Goal: Task Accomplishment & Management: Complete application form

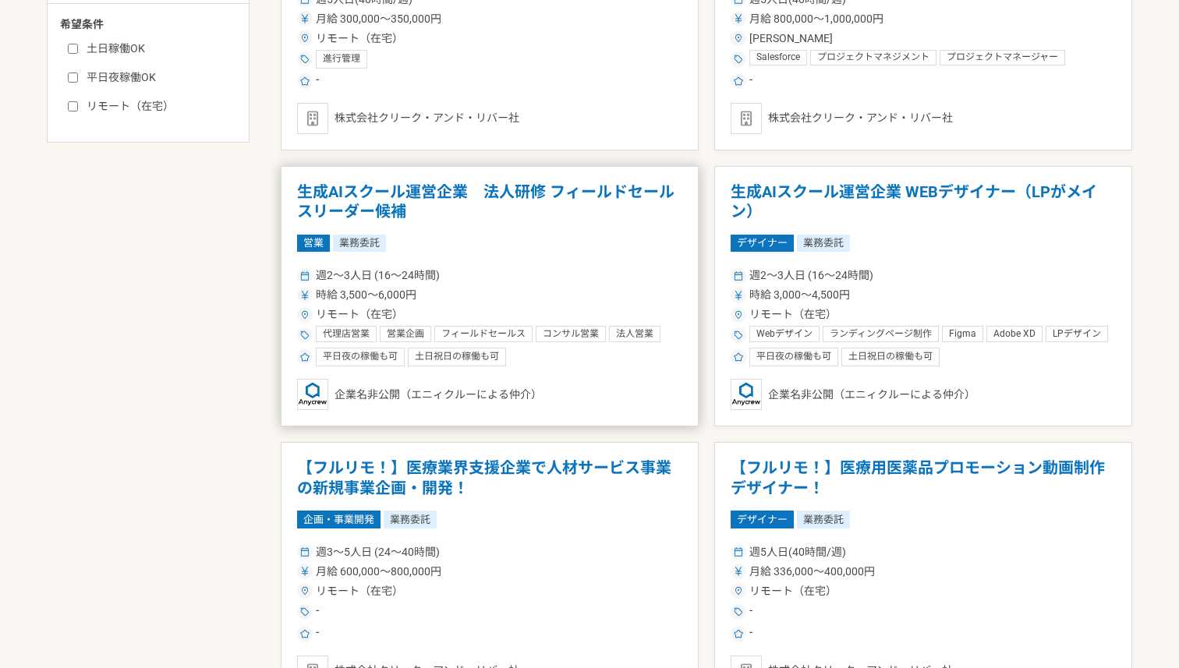
scroll to position [731, 0]
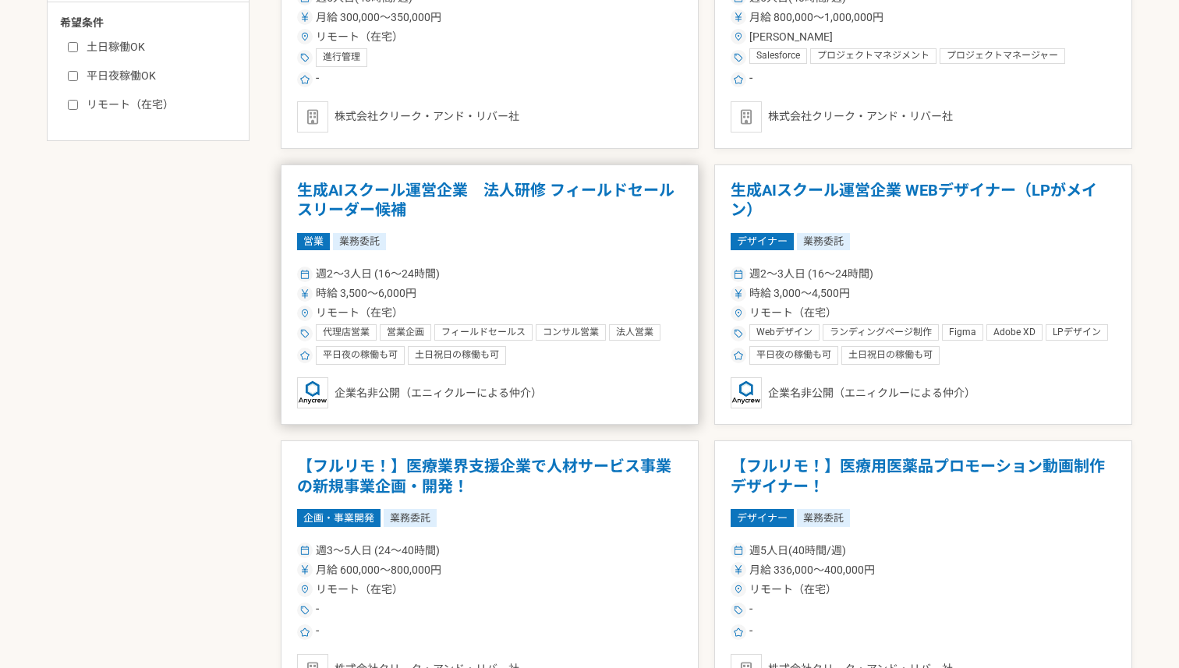
click at [637, 241] on div "営業 業務委託" at bounding box center [489, 241] width 385 height 17
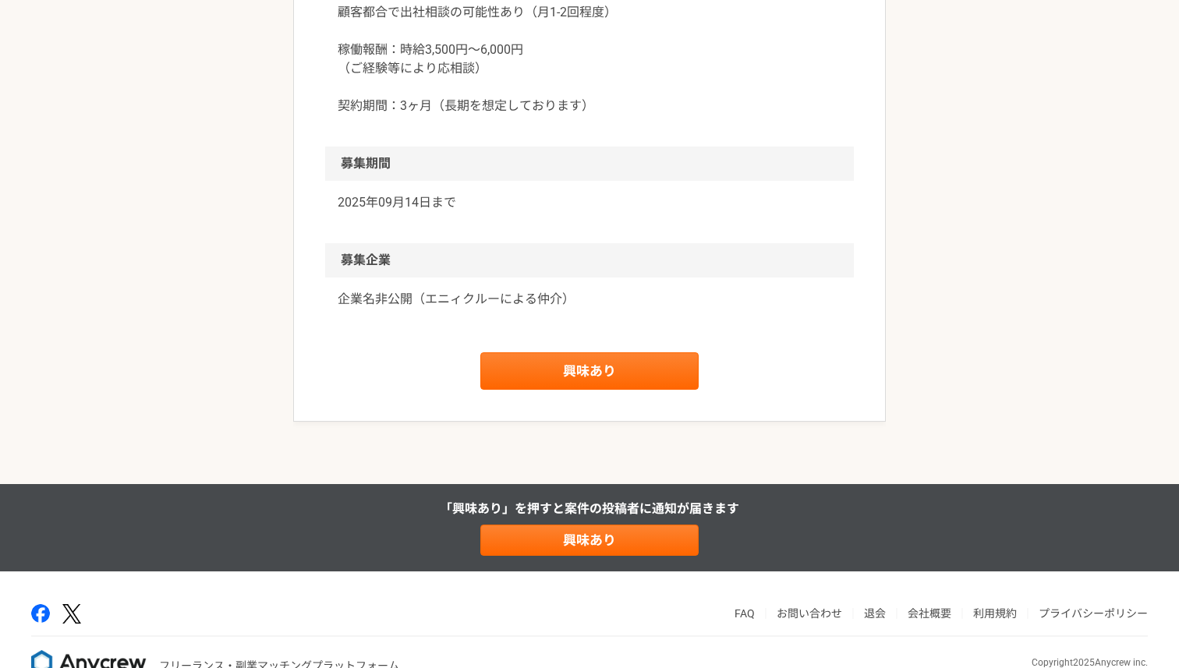
scroll to position [2107, 0]
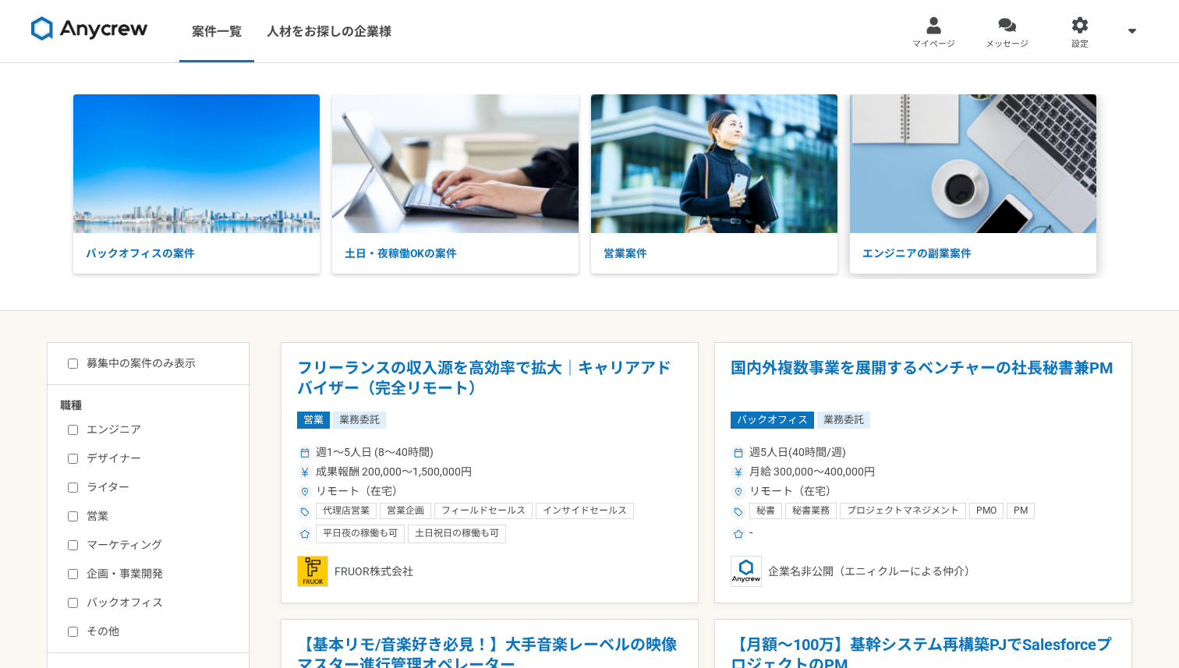
click at [881, 216] on img at bounding box center [973, 163] width 246 height 139
click at [451, 232] on img at bounding box center [455, 163] width 246 height 139
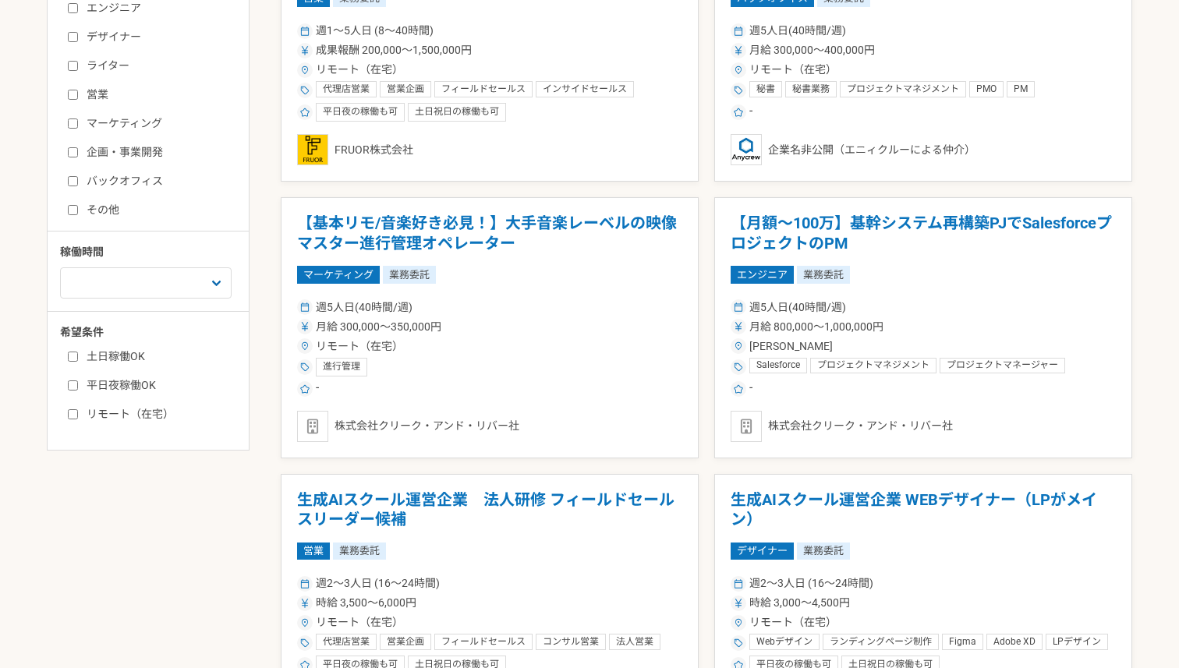
scroll to position [423, 0]
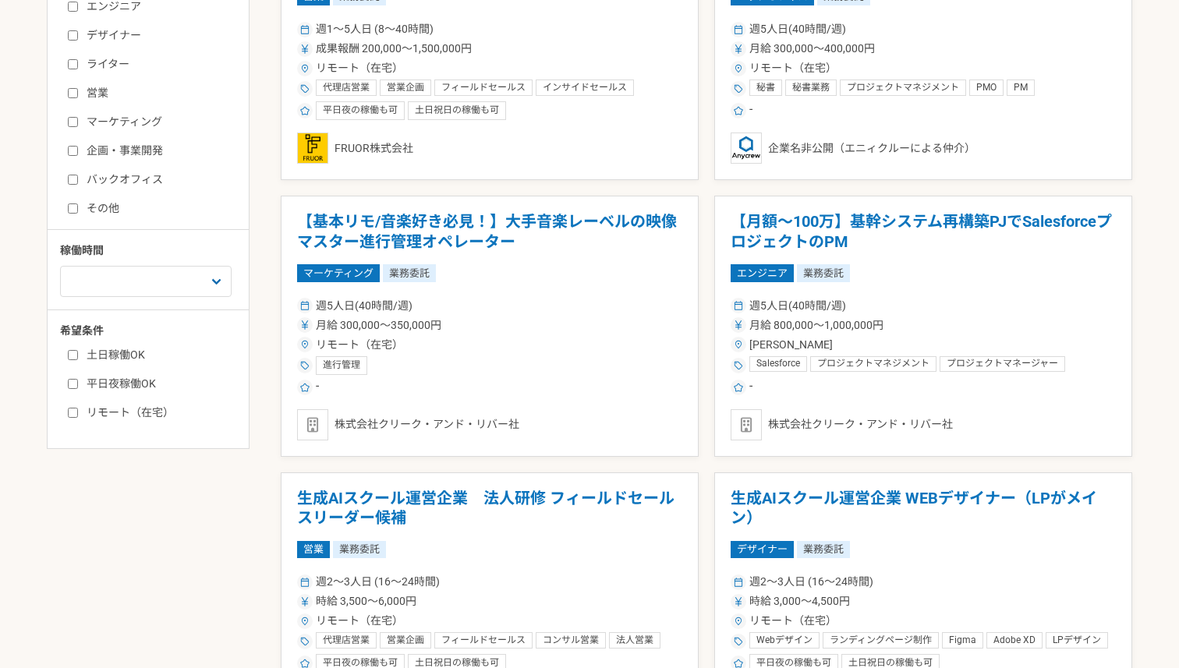
click at [131, 175] on label "バックオフィス" at bounding box center [157, 180] width 179 height 16
click at [78, 175] on input "バックオフィス" at bounding box center [73, 180] width 10 height 10
checkbox input "true"
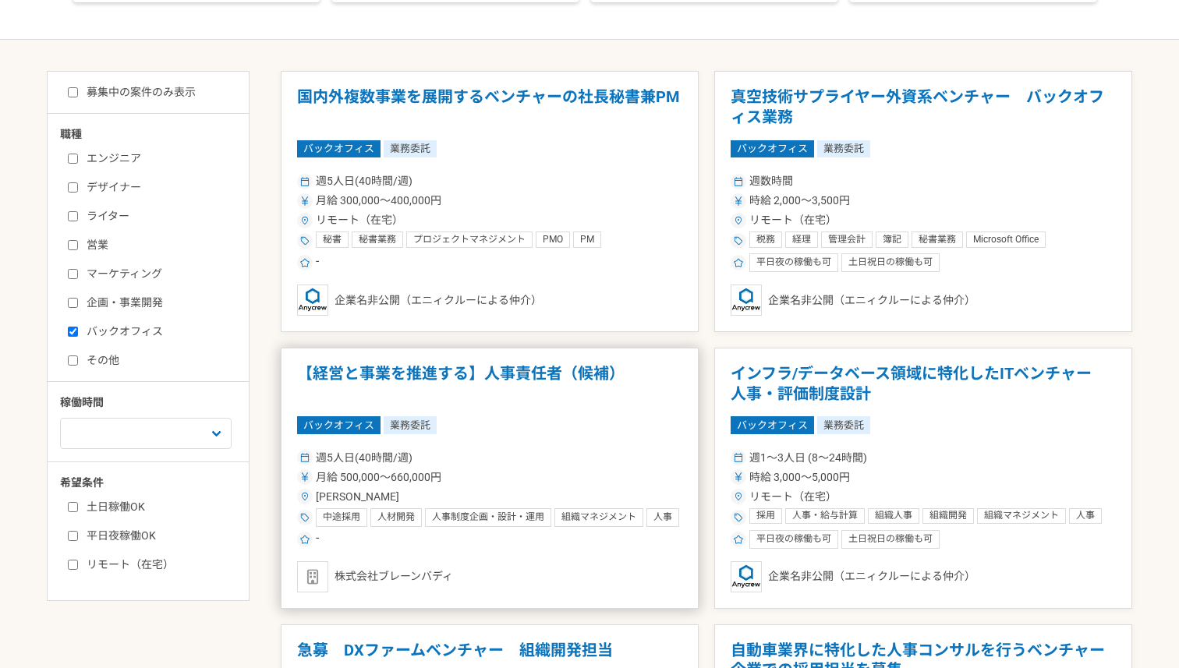
scroll to position [270, 0]
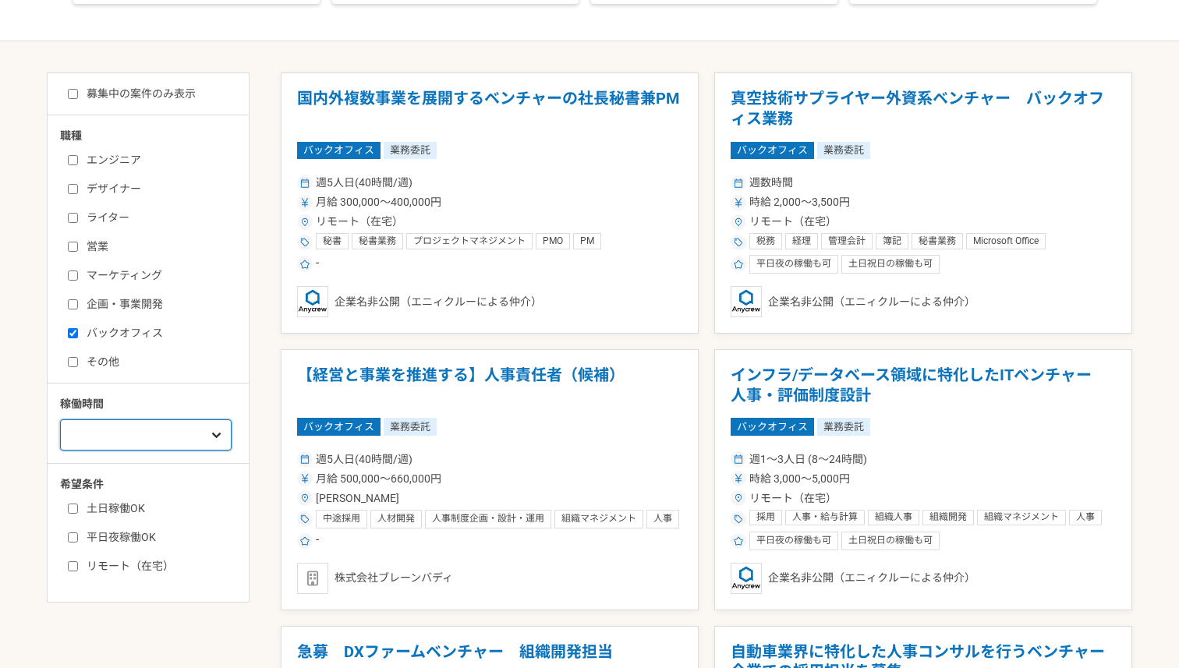
click at [103, 429] on select "週1人日（8時間）以下 週2人日（16時間）以下 週3人日（24時間）以下 週4人日（32時間）以下 週5人日（40時間）以下" at bounding box center [146, 434] width 172 height 31
select select "2"
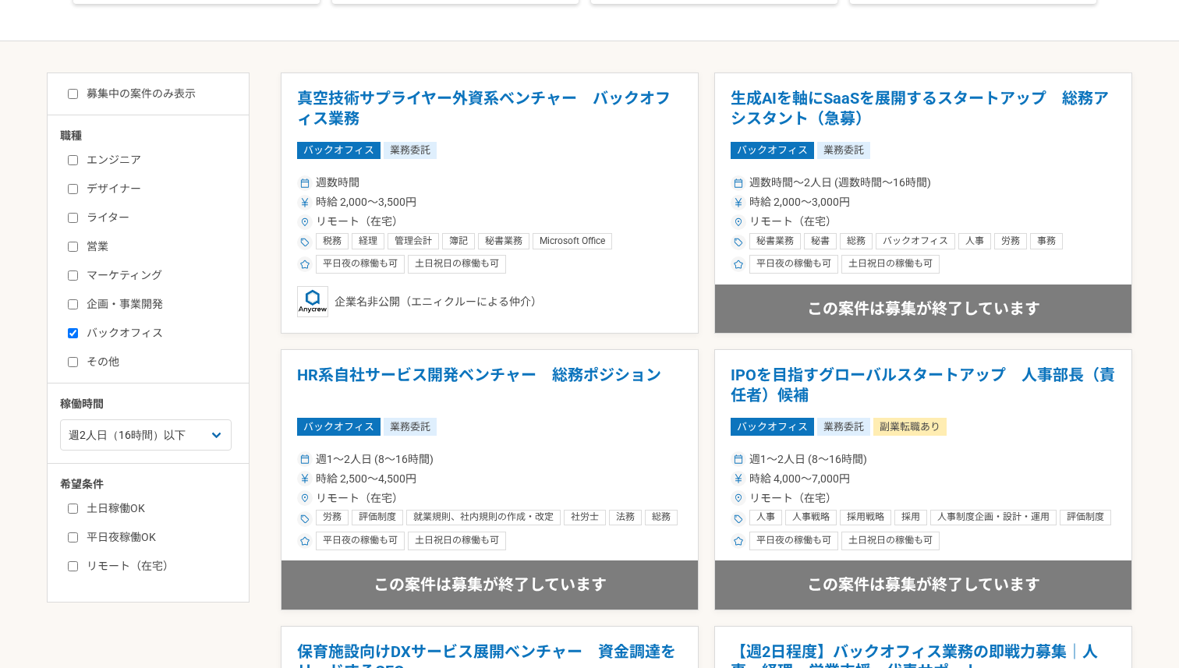
click at [143, 329] on label "バックオフィス" at bounding box center [157, 333] width 179 height 16
click at [78, 329] on input "バックオフィス" at bounding box center [73, 333] width 10 height 10
checkbox input "false"
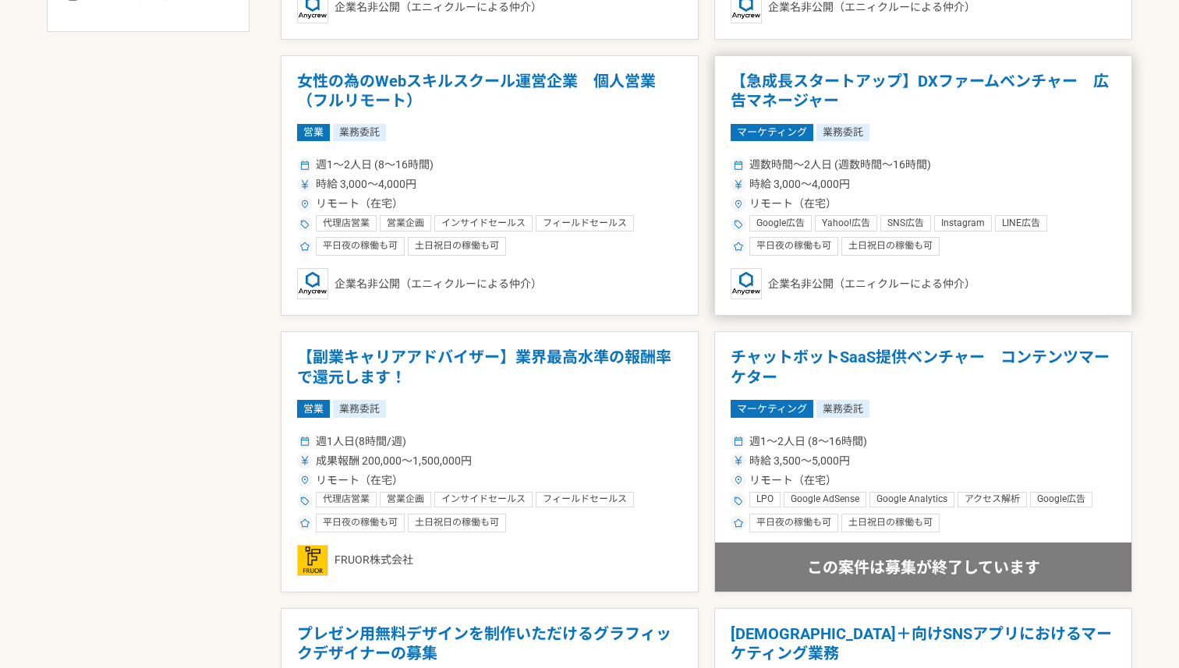
scroll to position [835, 0]
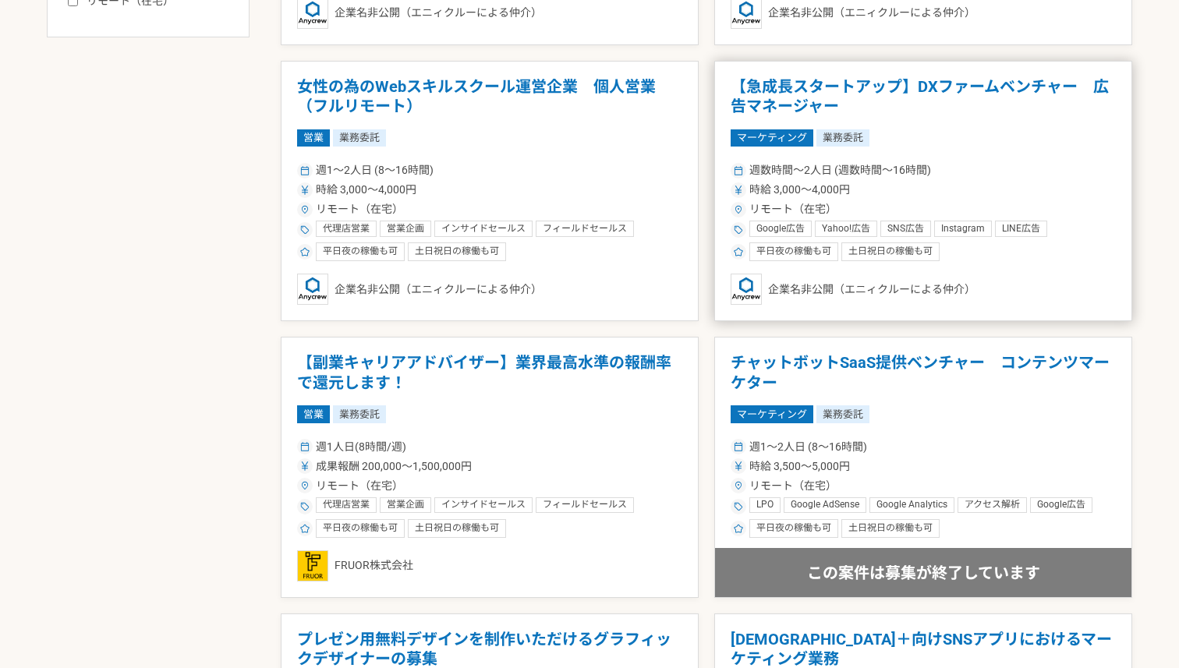
click at [853, 179] on div "週数時間〜2人日 (週数時間〜16時間) 時給 3,000〜4,000円 リモート（在宅） Google広告 Yahoo!広告 SNS広告 Instagram…" at bounding box center [923, 210] width 385 height 102
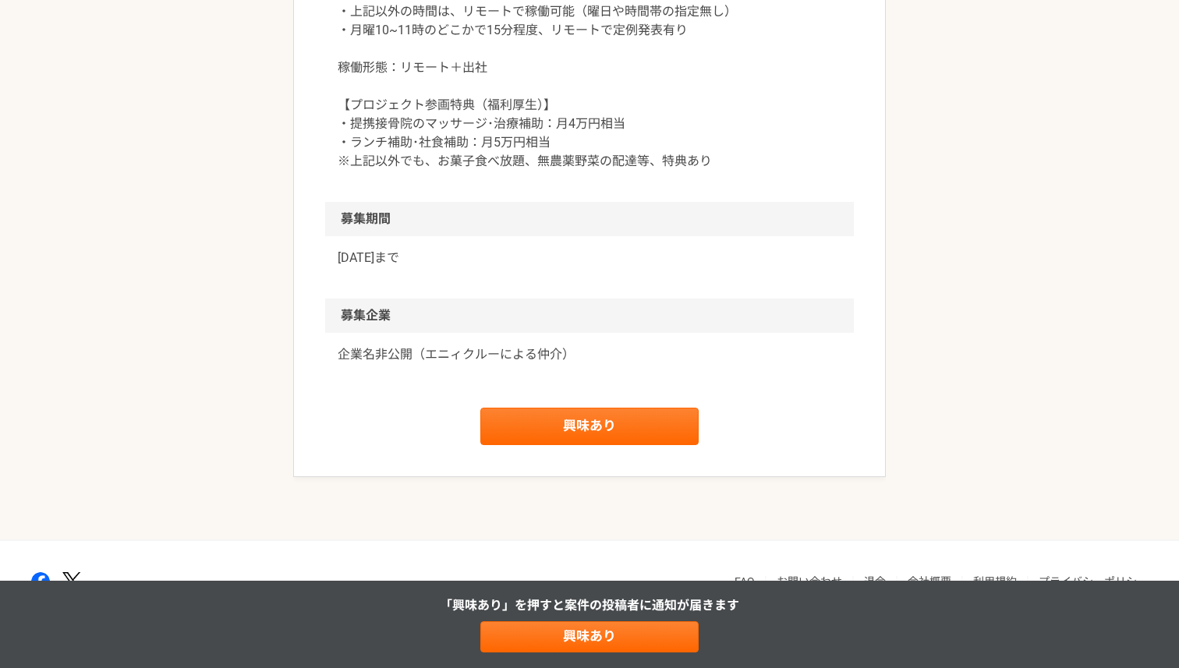
scroll to position [2436, 0]
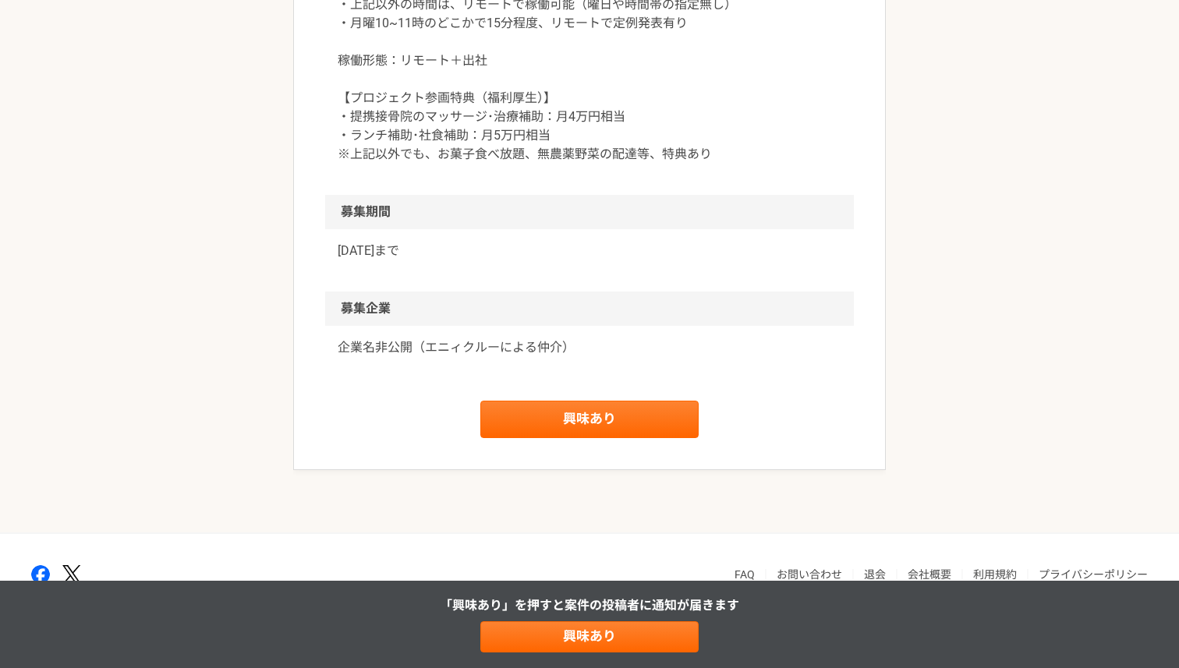
click at [620, 133] on p "稼働時間：週5-10時間程度 ・毎週火曜10~12時半にオフィスに出社して稼働 ・本件業務以外での時間は、社内コワーキングスペースで自由にご自身の業務可能 ・…" at bounding box center [590, 41] width 504 height 243
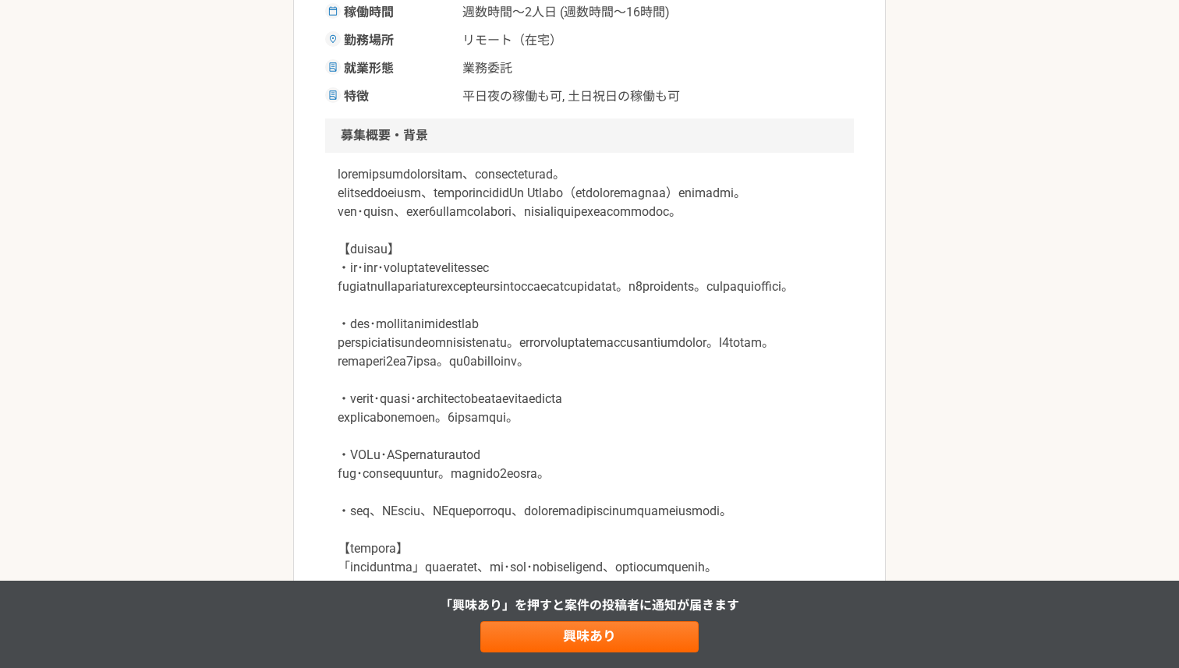
scroll to position [0, 0]
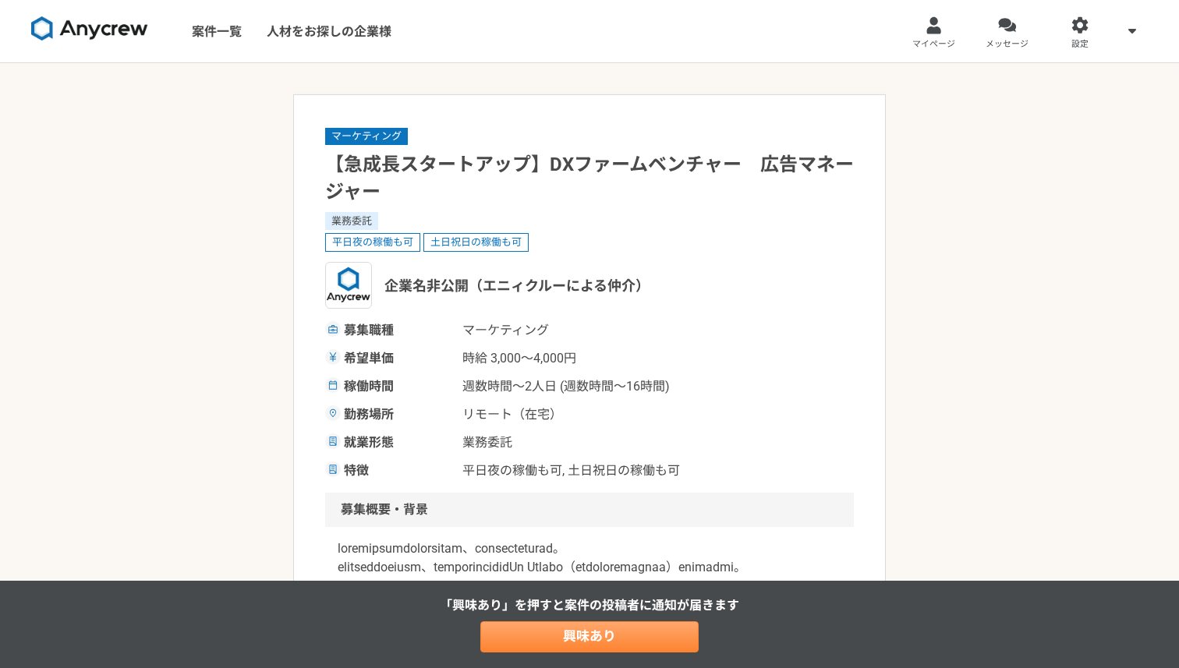
click at [599, 634] on link "興味あり" at bounding box center [589, 636] width 218 height 31
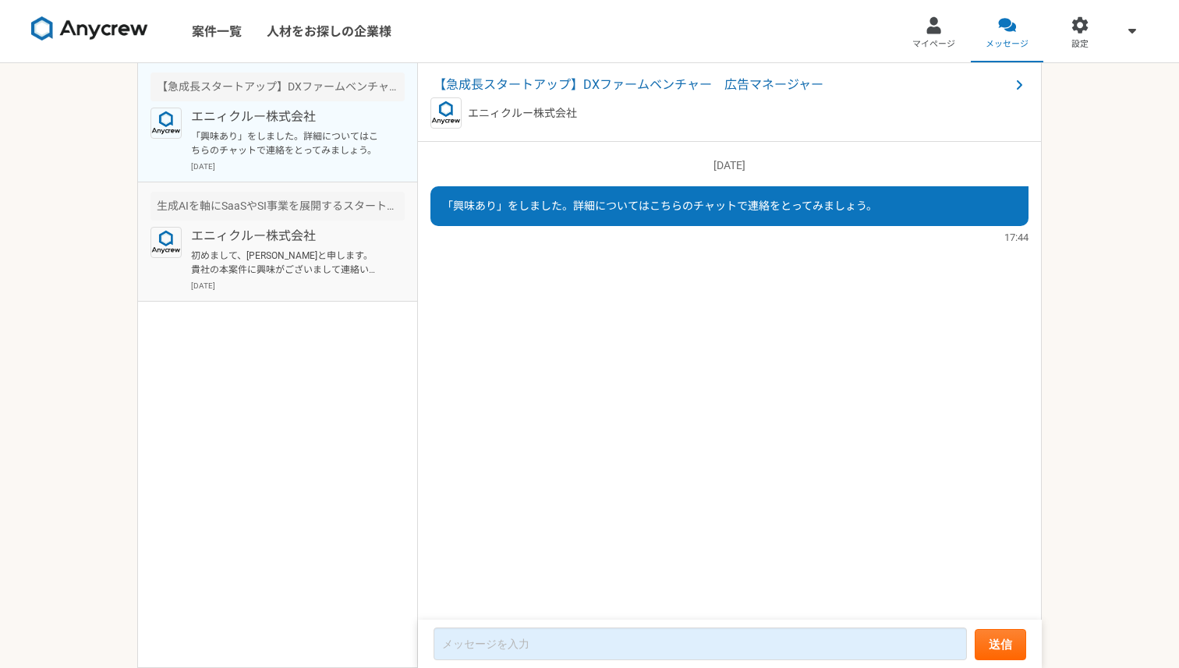
click at [338, 241] on p "エニィクルー株式会社" at bounding box center [287, 236] width 193 height 19
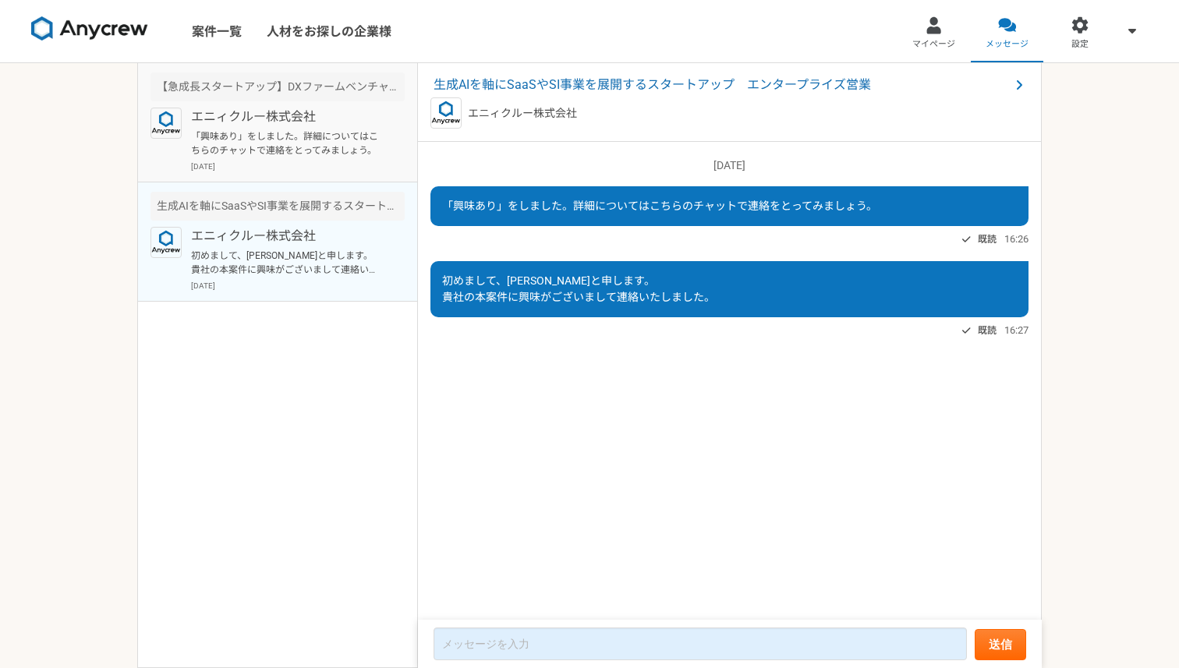
click at [336, 160] on div "エニィクルー株式会社 「興味あり」をしました。詳細についてはこちらのチャットで連絡をとってみましょう。 2025年8月18日" at bounding box center [298, 140] width 214 height 65
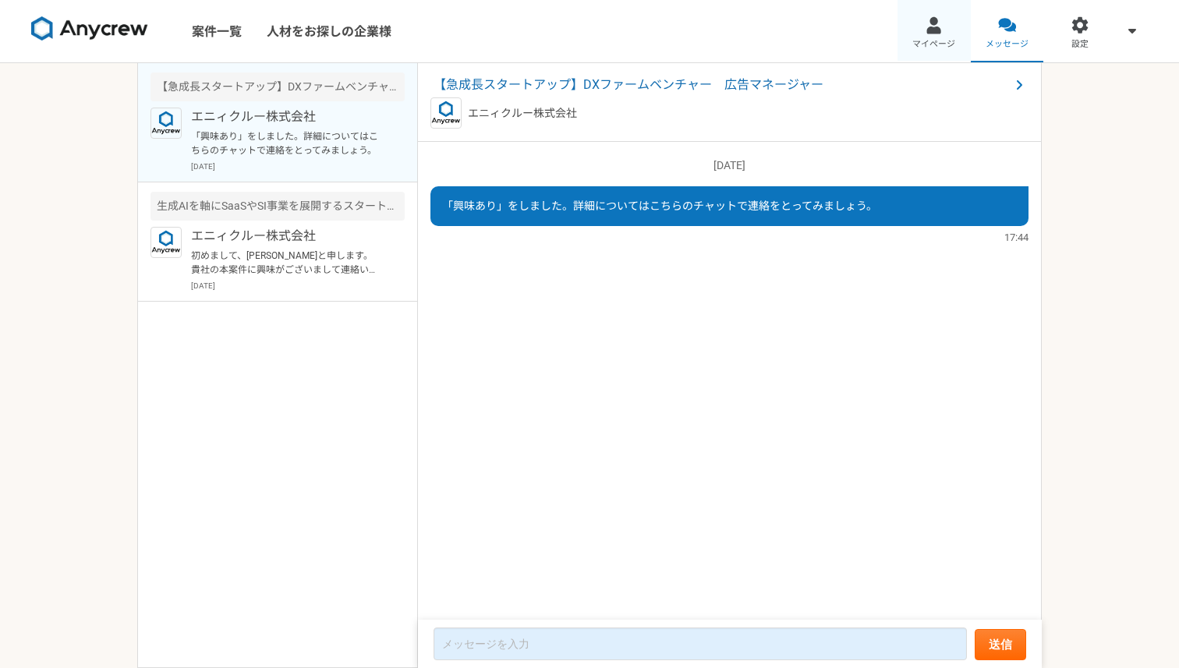
click at [955, 42] on link "マイページ" at bounding box center [933, 31] width 73 height 62
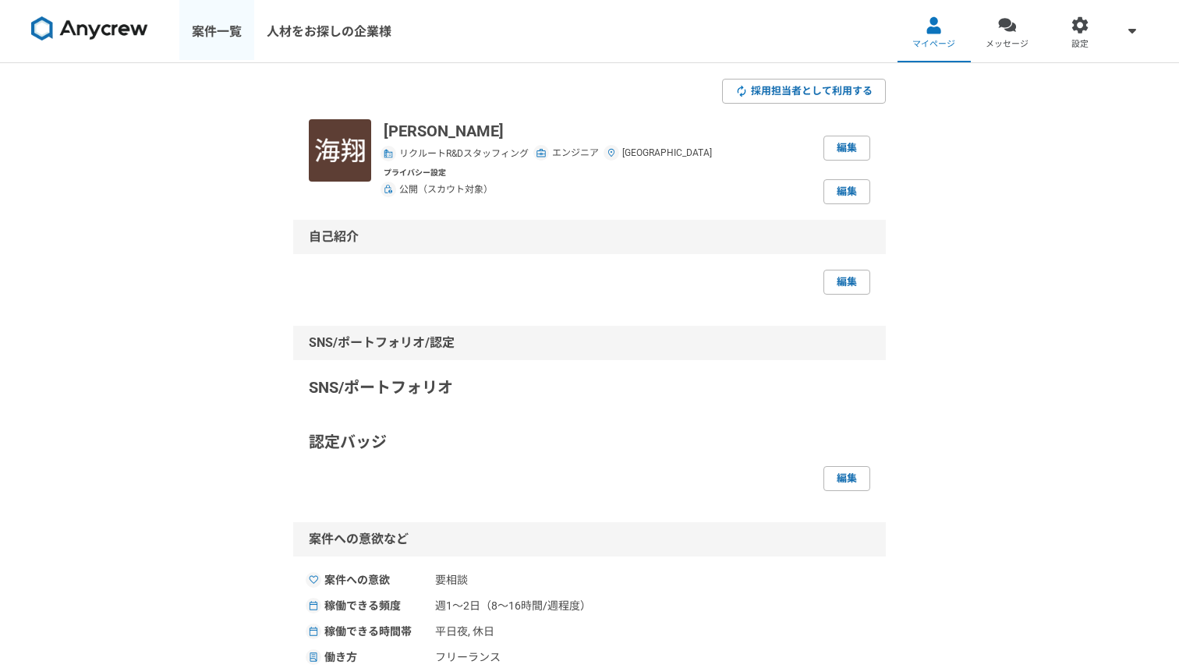
click at [210, 37] on link "案件一覧" at bounding box center [216, 31] width 75 height 62
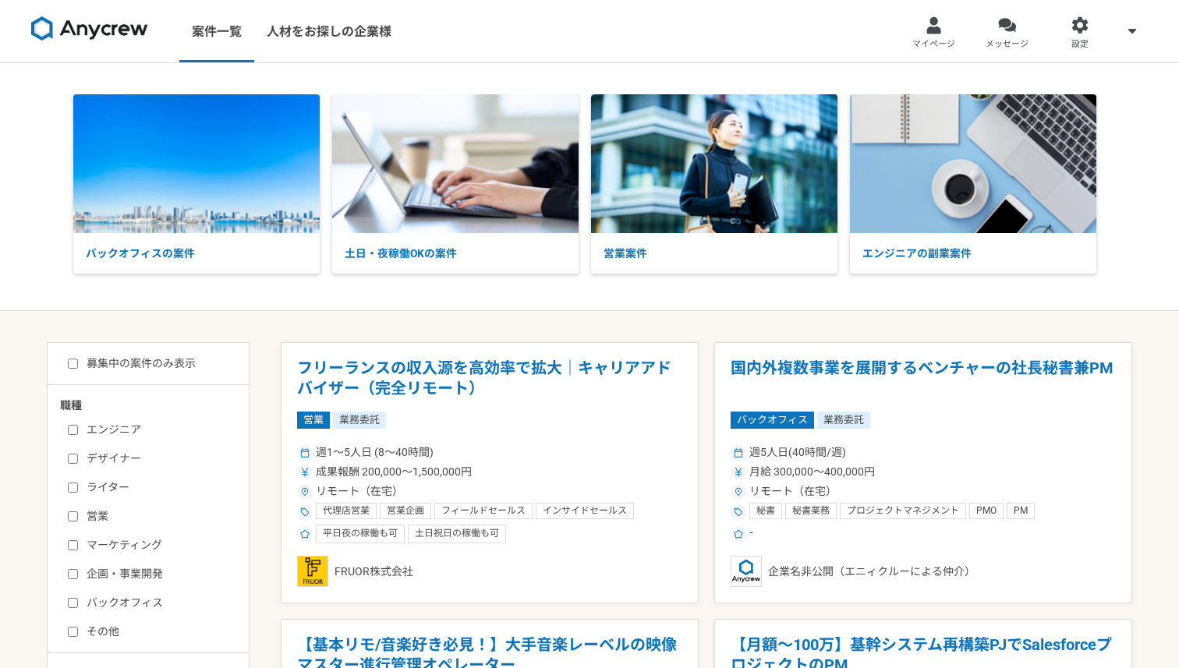
click at [143, 30] on img at bounding box center [89, 28] width 117 height 25
click at [123, 37] on img at bounding box center [89, 28] width 117 height 25
click at [1006, 38] on span "メッセージ" at bounding box center [1006, 44] width 43 height 12
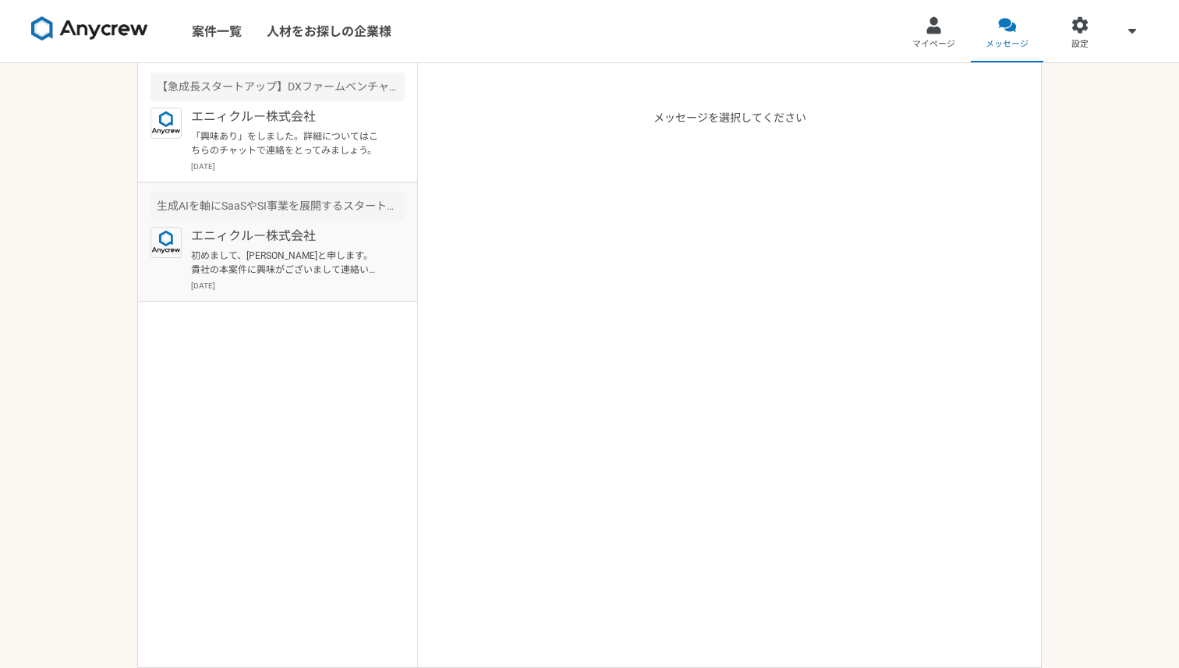
click at [331, 273] on p "初めまして、今井と申します。 貴社の本案件に興味がございまして連絡いたしました。" at bounding box center [287, 263] width 193 height 28
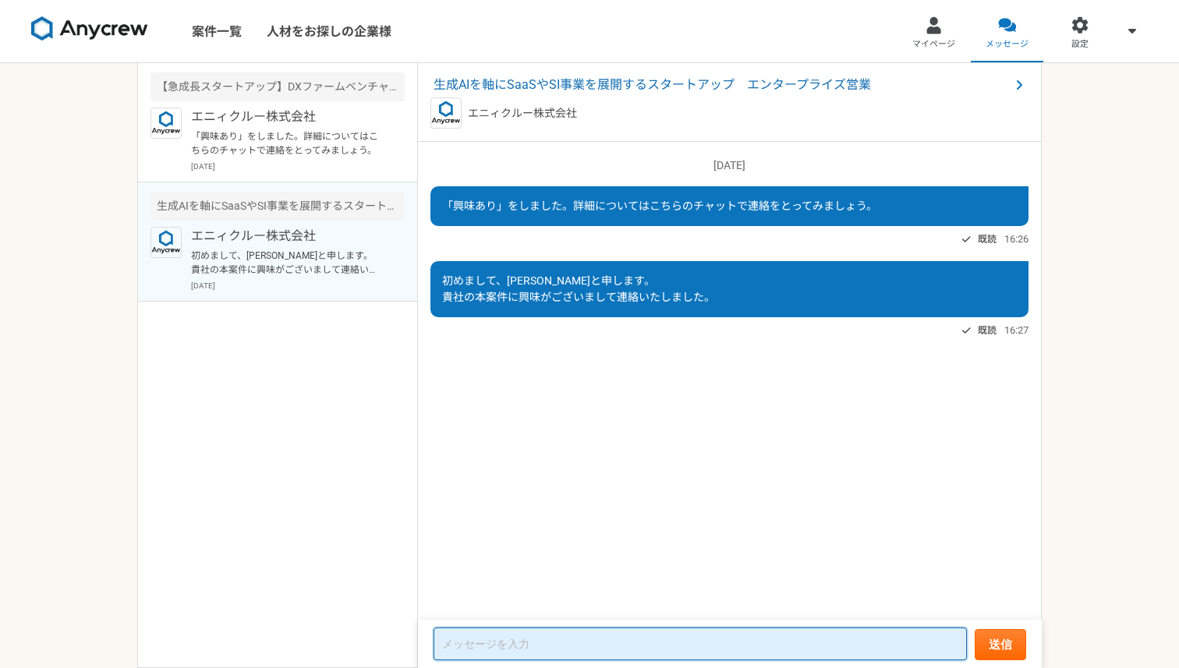
click at [694, 634] on textarea at bounding box center [699, 644] width 533 height 33
type textarea "こ"
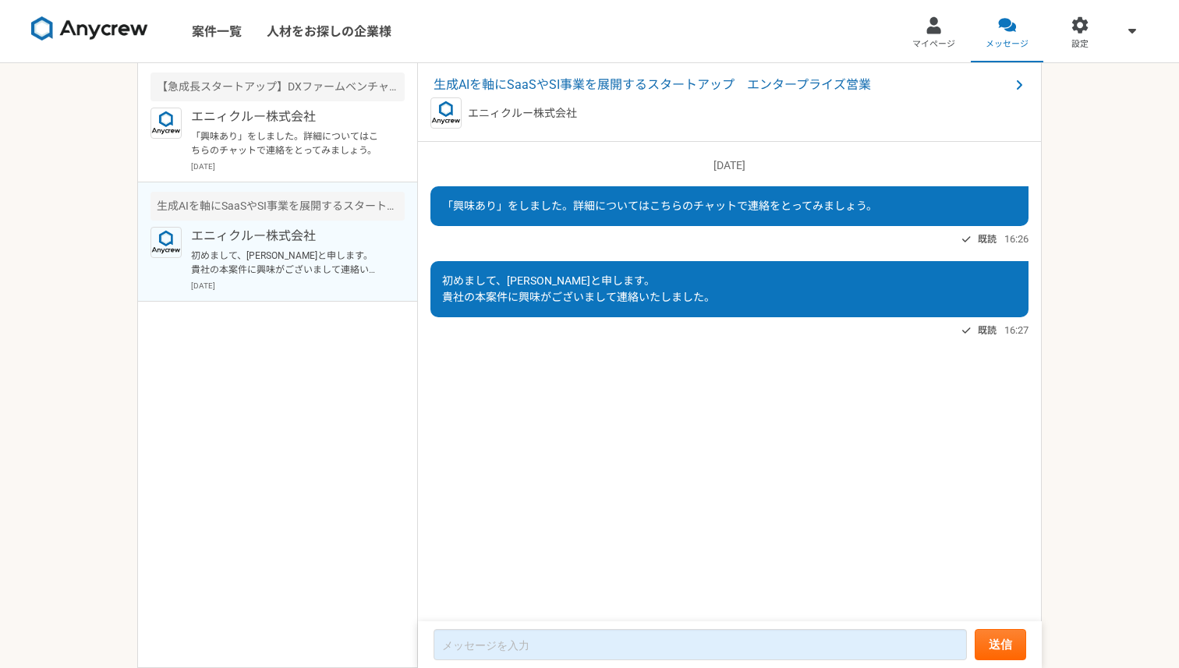
click at [748, 521] on div "2025/08/06（水） 「興味あり」をしました。詳細についてはこちらのチャットで連絡をとってみましょう。 既読 16:26 初めまして、今井と申します。 …" at bounding box center [730, 381] width 624 height 479
click at [649, 78] on span "生成AIを軸にSaaSやSI事業を展開するスタートアップ　エンタープライズ営業" at bounding box center [721, 85] width 576 height 19
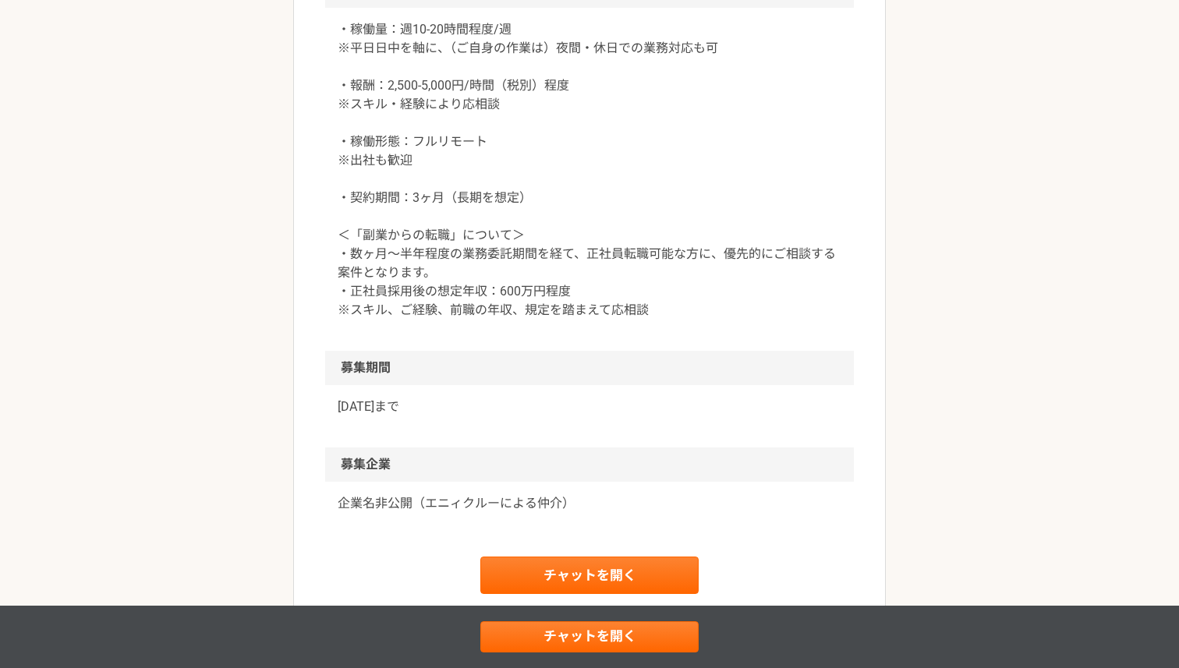
scroll to position [2251, 0]
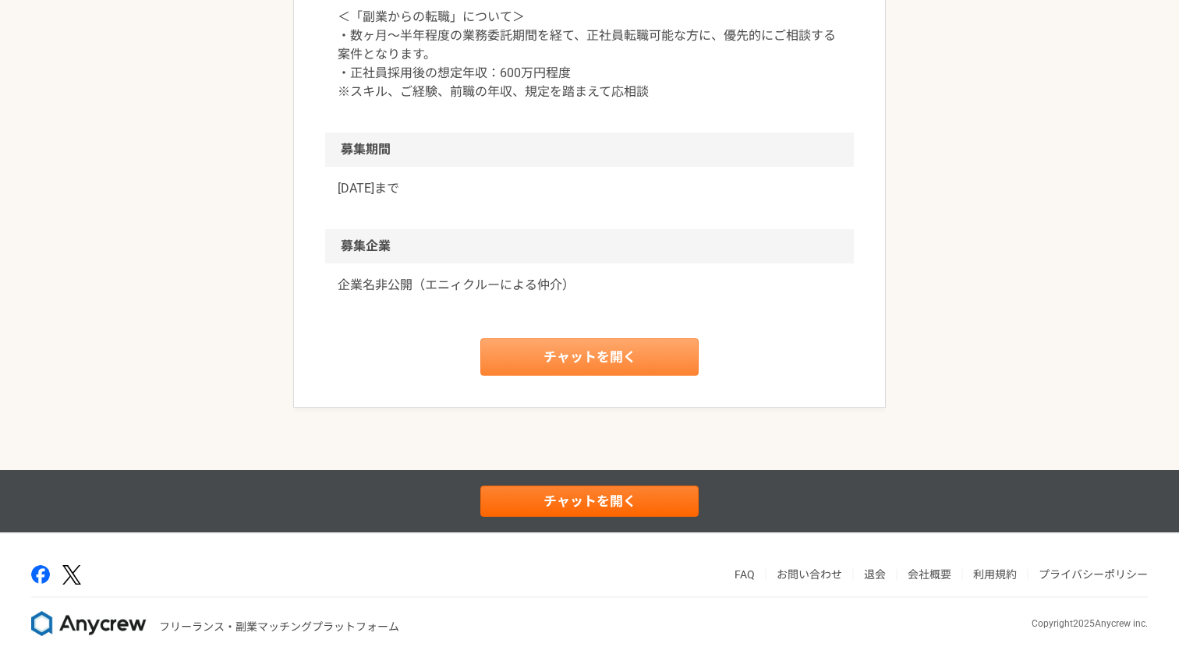
click at [663, 359] on link "チャットを開く" at bounding box center [589, 356] width 218 height 37
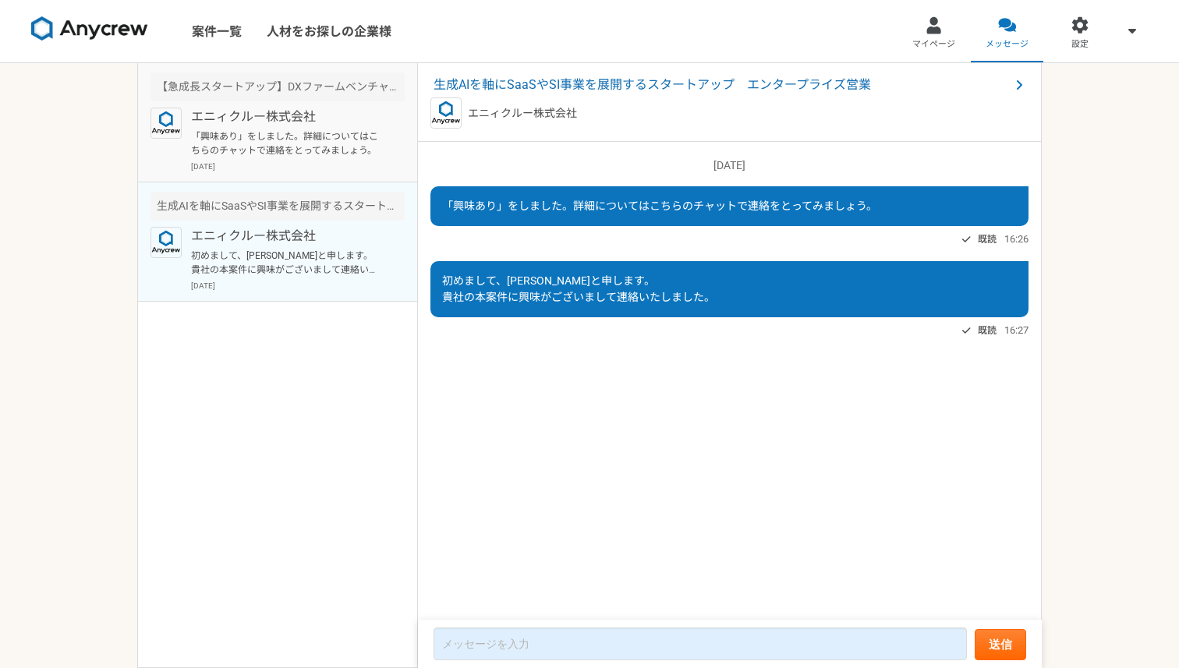
click at [332, 155] on p "「興味あり」をしました。詳細についてはこちらのチャットで連絡をとってみましょう。" at bounding box center [287, 143] width 193 height 28
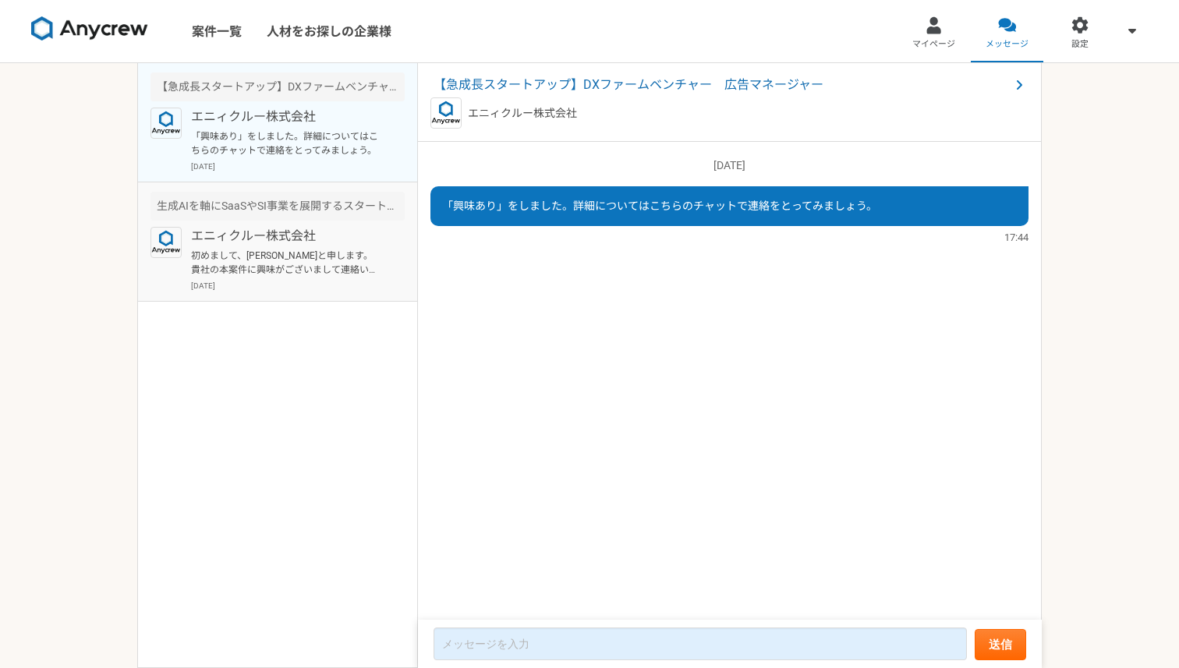
click at [315, 278] on div "エニィクルー株式会社 初めまして、今井と申します。 貴社の本案件に興味がございまして連絡いたしました。 2025年8月6日" at bounding box center [298, 259] width 214 height 65
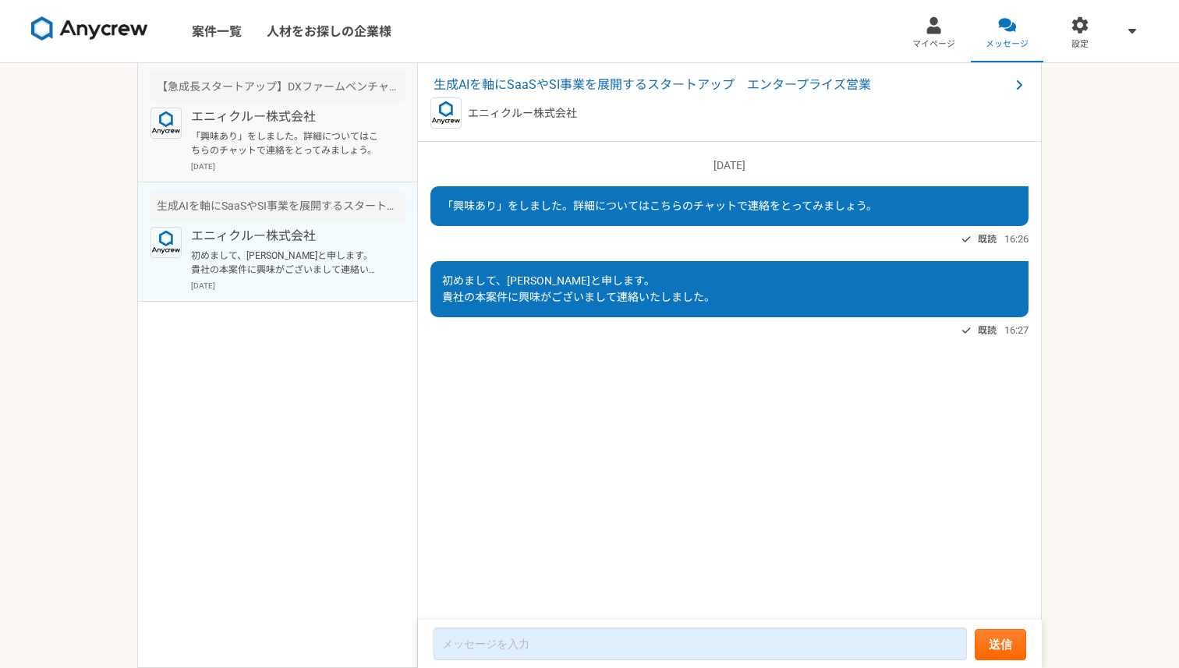
click at [334, 88] on div "【急成長スタートアップ】DXファームベンチャー　広告マネージャー" at bounding box center [277, 87] width 254 height 29
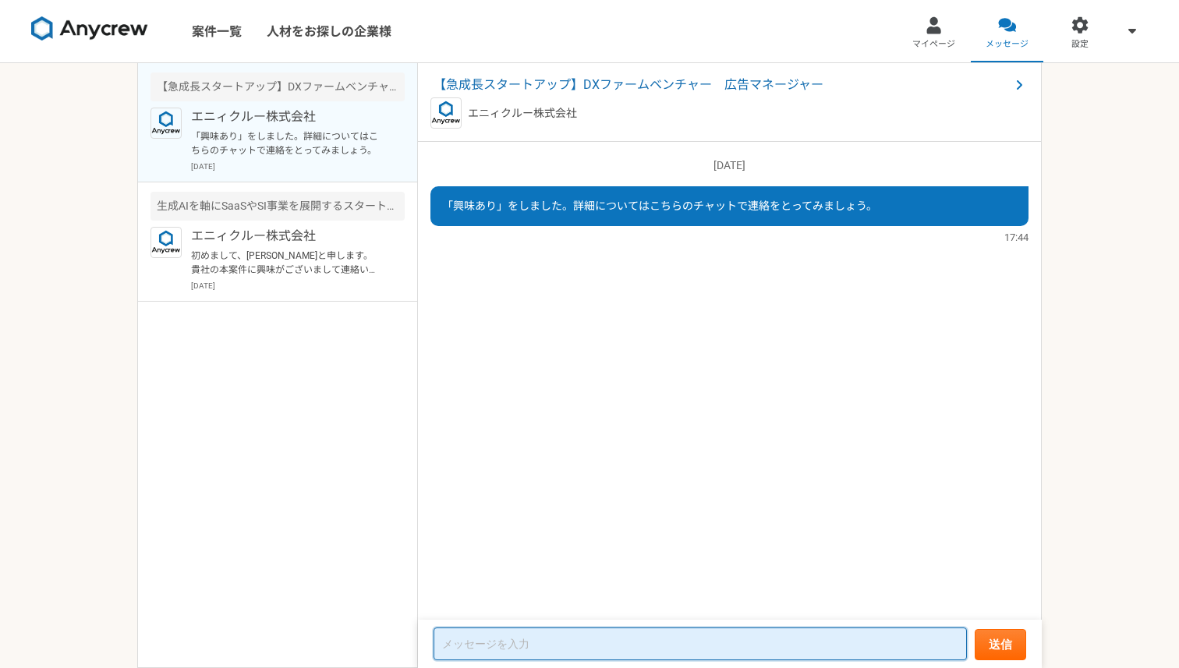
click at [592, 635] on textarea at bounding box center [699, 644] width 533 height 33
type textarea "こんにちは！よろしければ応募したいのですが、どういうフローになりますでしょうか"
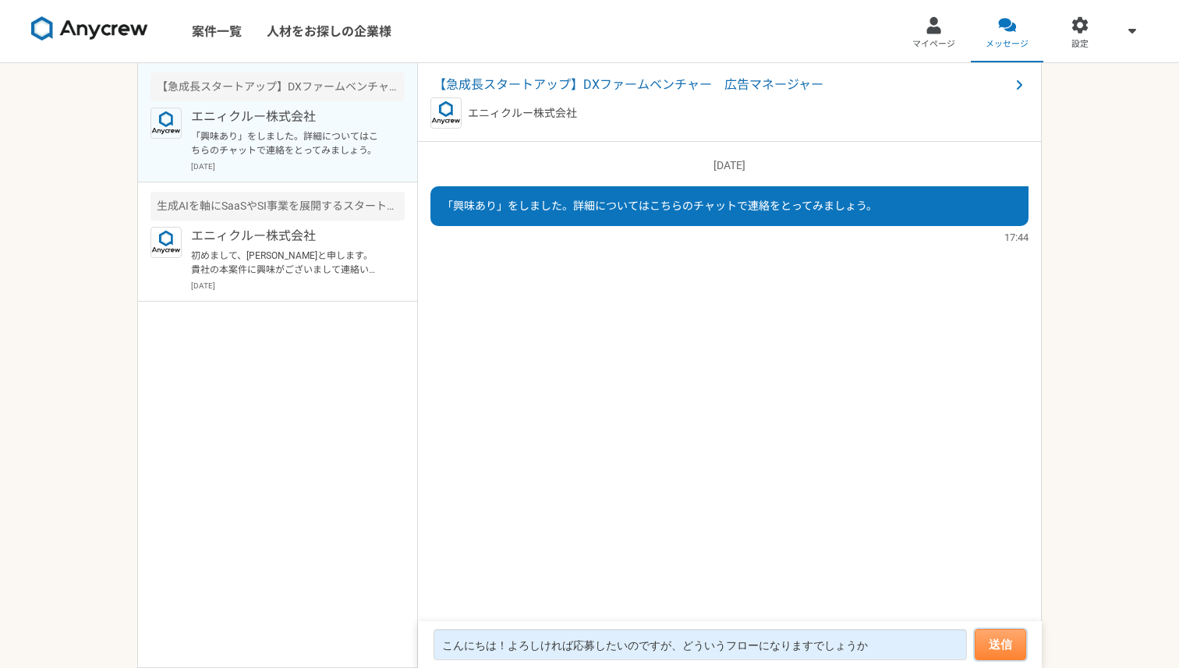
click at [995, 643] on button "送信" at bounding box center [1000, 644] width 51 height 31
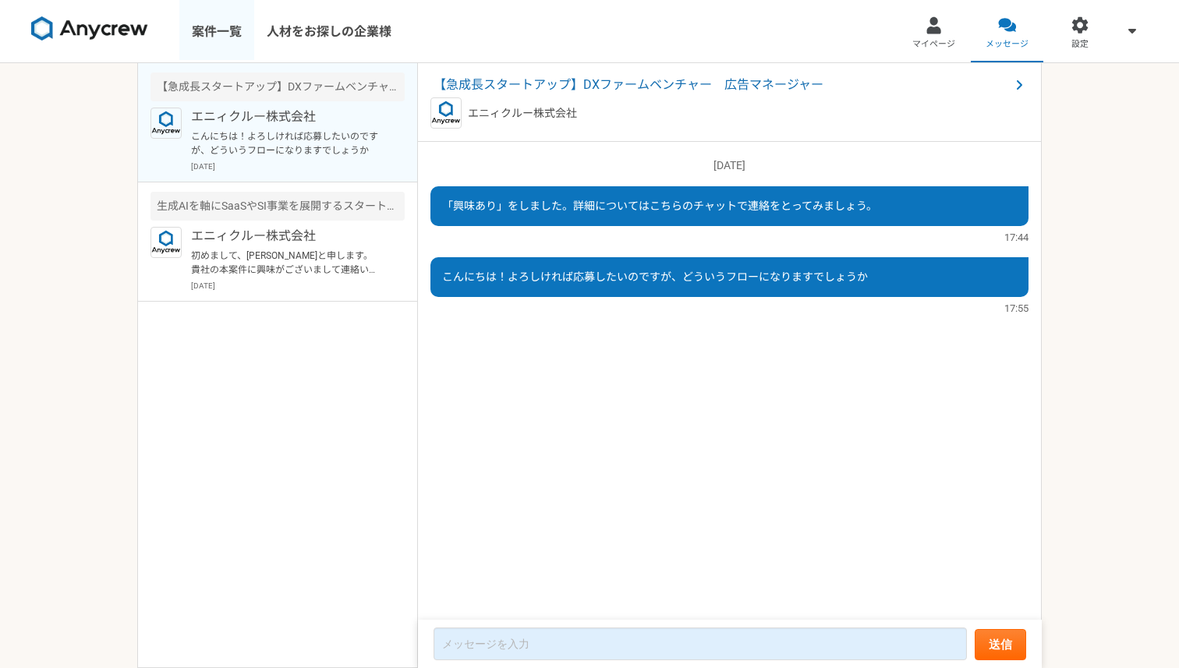
click at [216, 35] on link "案件一覧" at bounding box center [216, 31] width 75 height 62
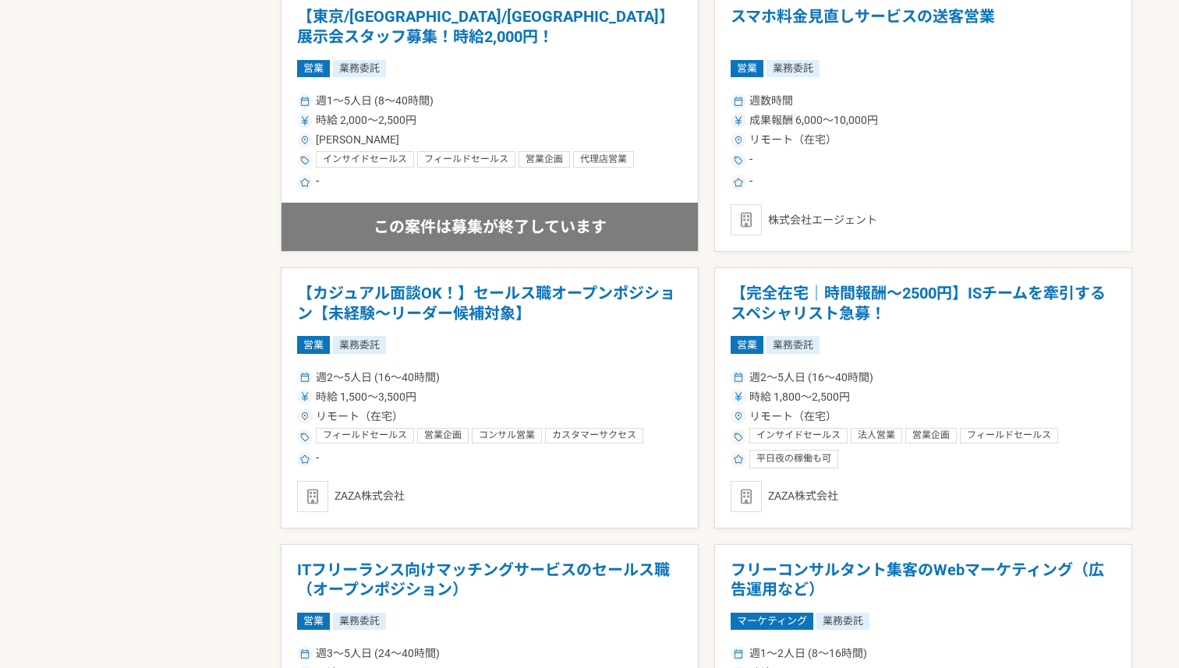
scroll to position [1729, 0]
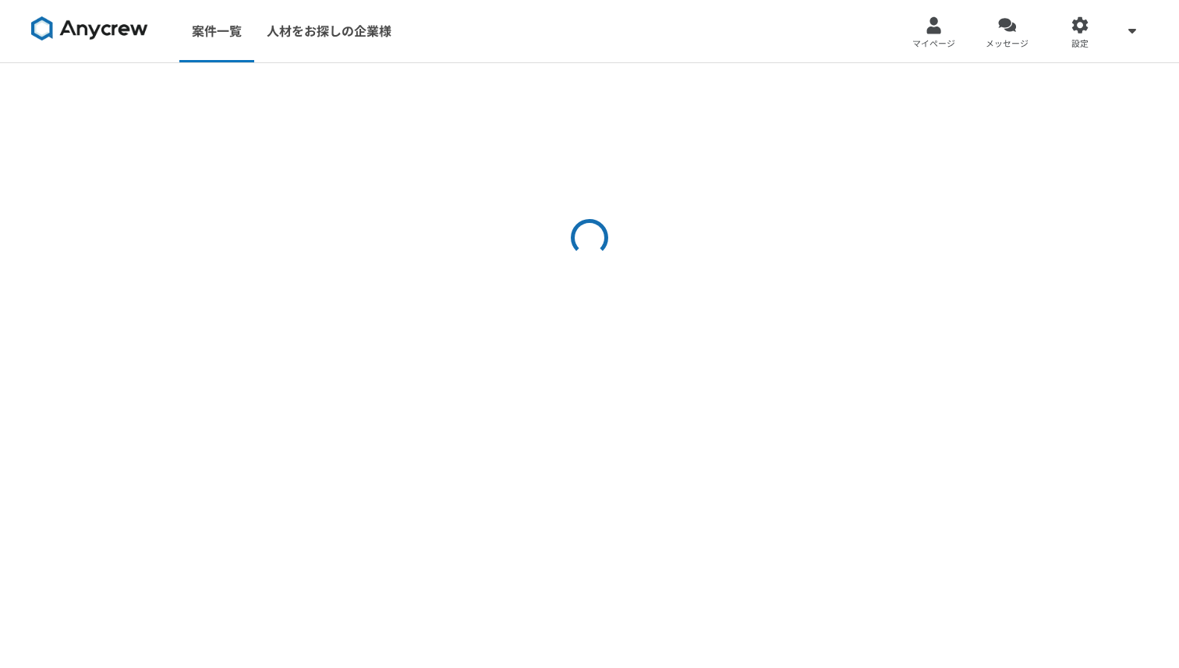
select select "3"
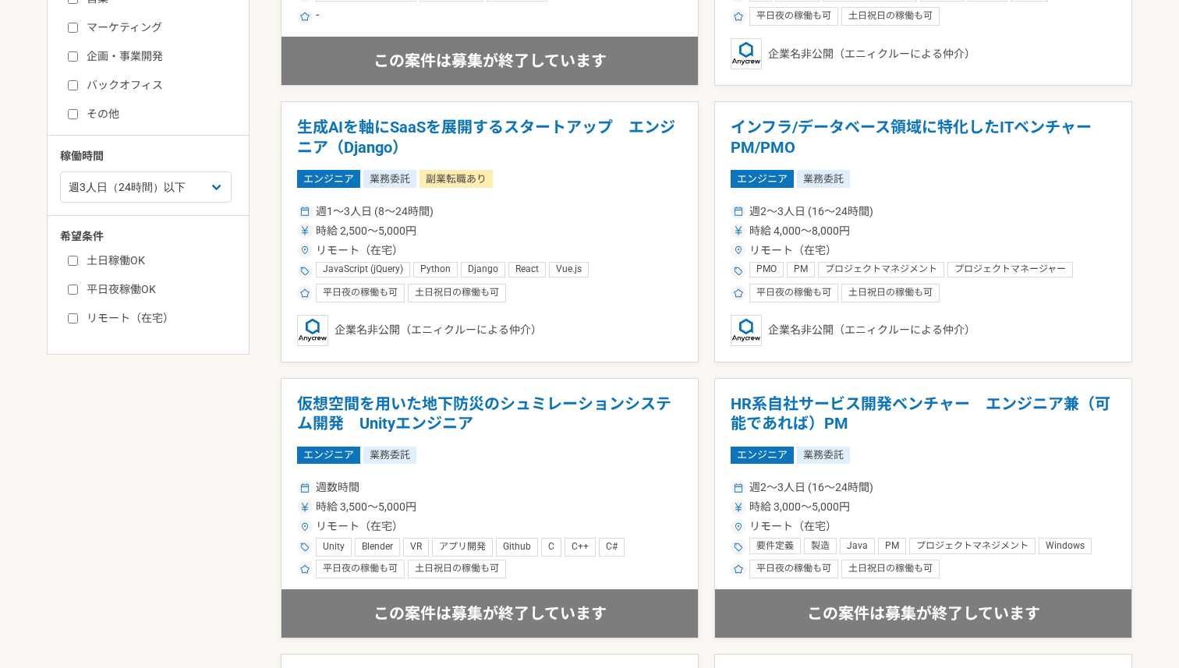
scroll to position [518, 0]
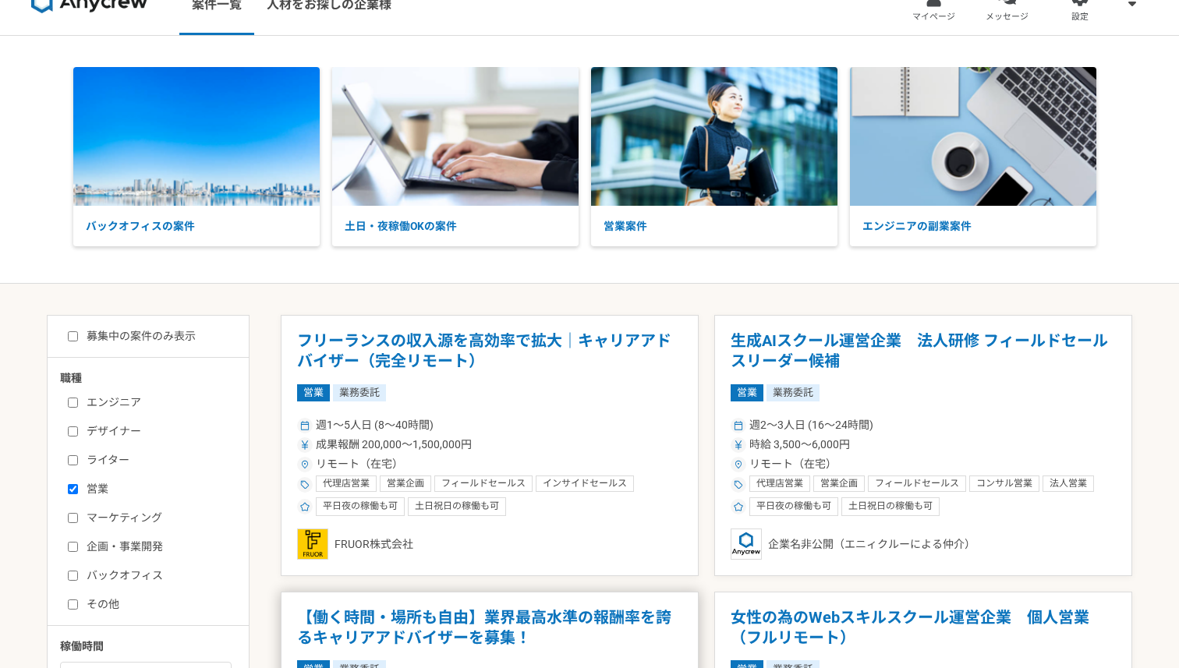
scroll to position [24, 0]
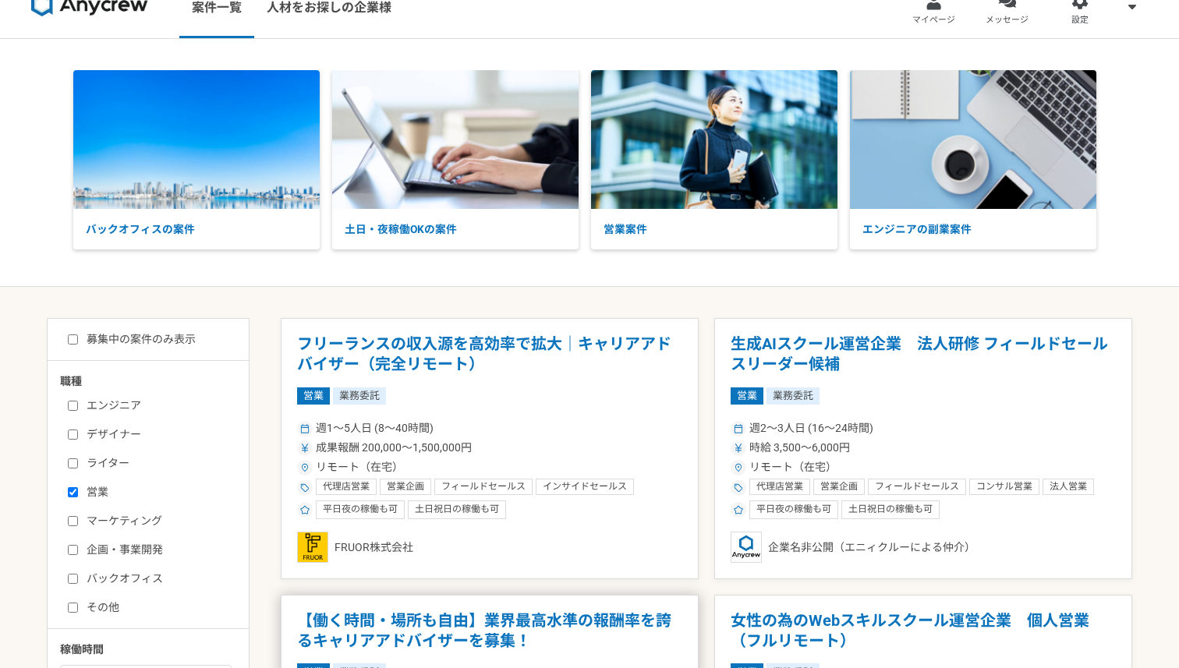
click at [451, 232] on p "土日・夜稼働OKの案件" at bounding box center [455, 229] width 246 height 41
